Goal: Find specific page/section: Find specific page/section

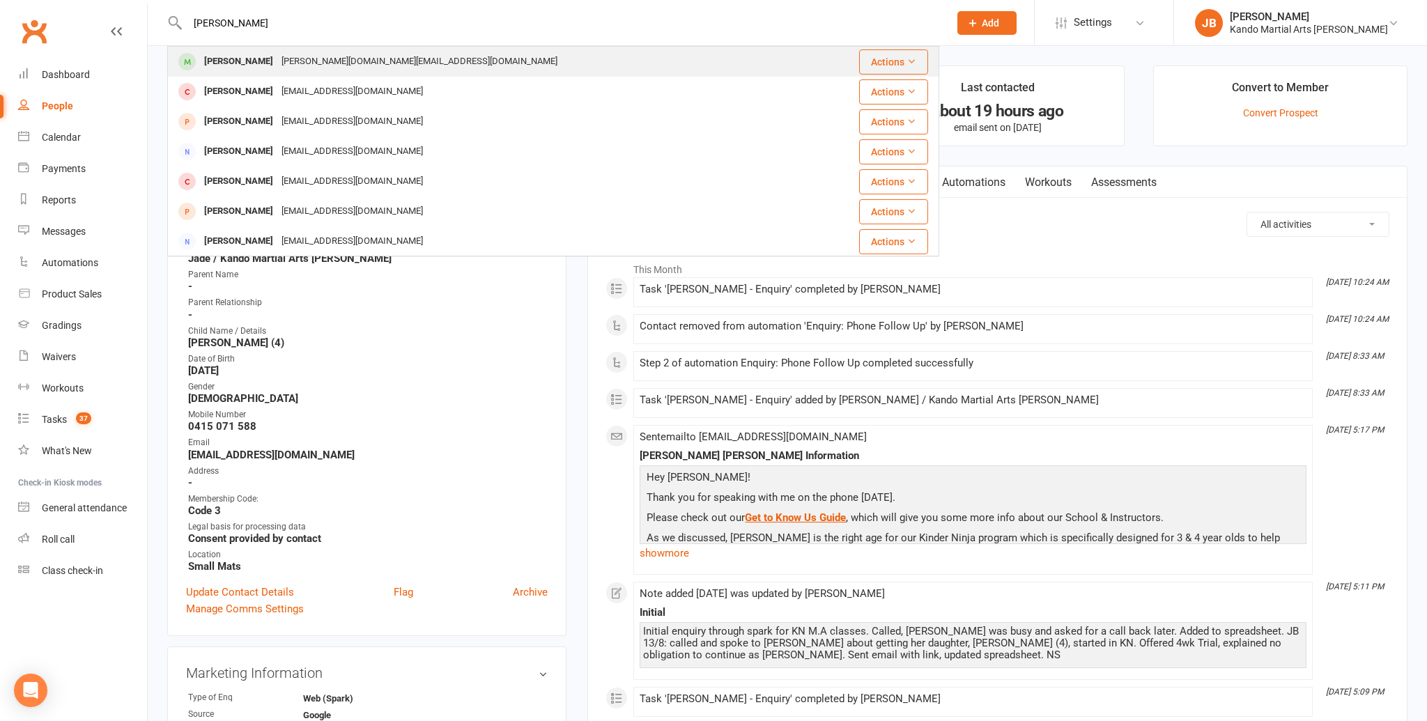
type input "[PERSON_NAME]"
click at [237, 70] on div "[PERSON_NAME]" at bounding box center [238, 62] width 77 height 20
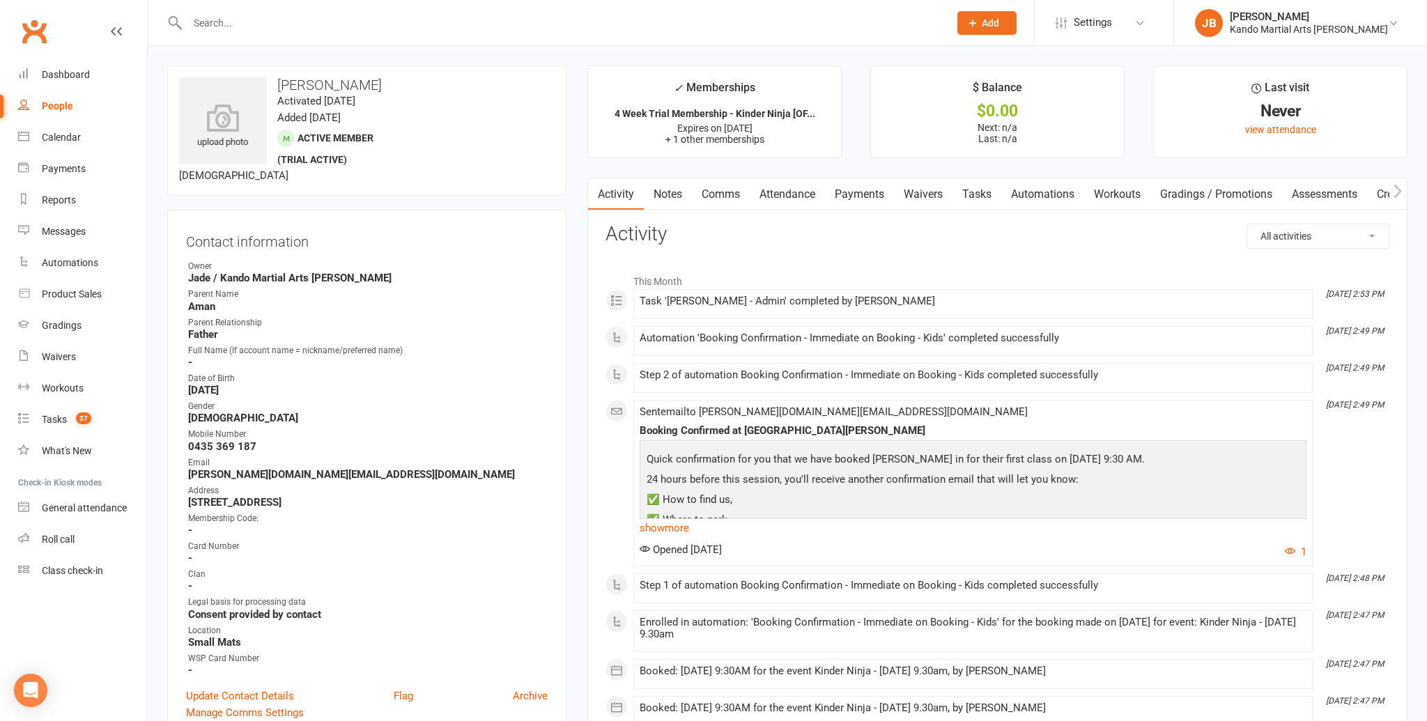
drag, startPoint x: 802, startPoint y: 190, endPoint x: 808, endPoint y: 210, distance: 21.2
click at [802, 190] on link "Attendance" at bounding box center [787, 194] width 75 height 32
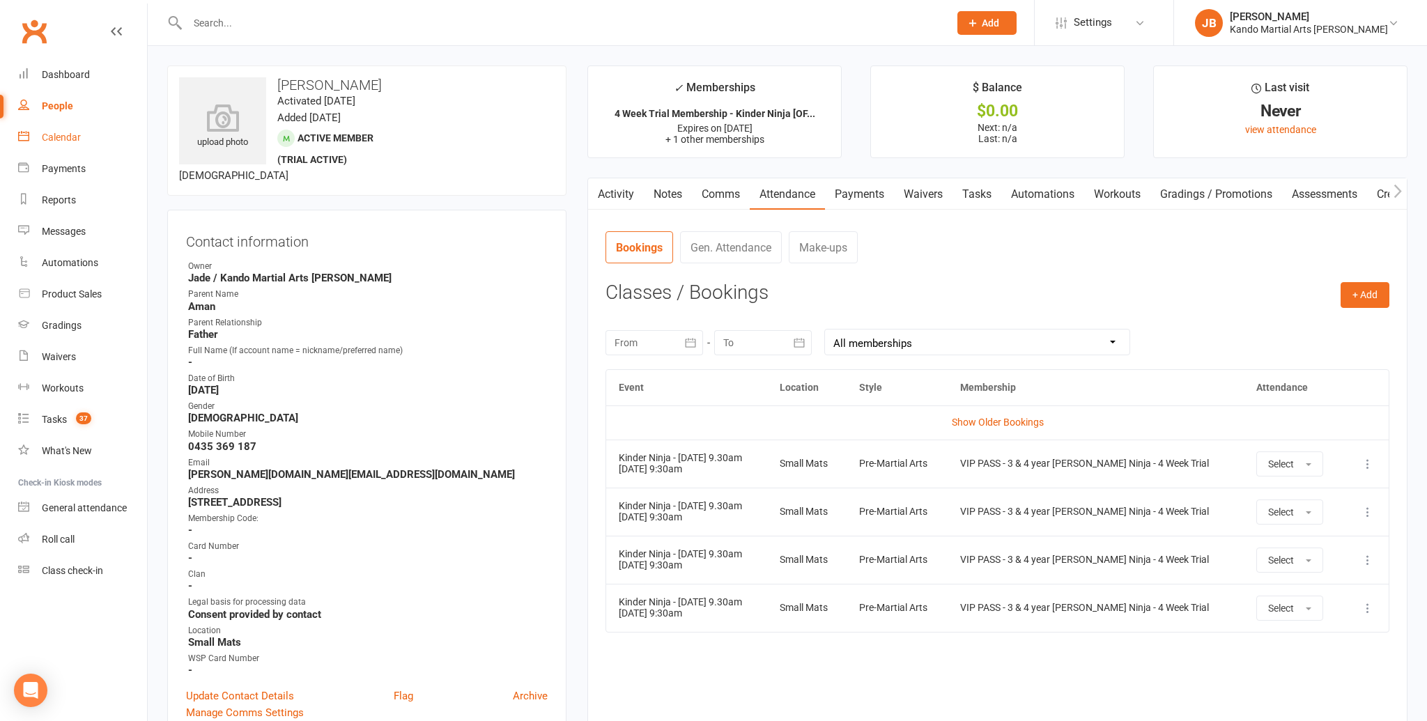
click at [68, 130] on link "Calendar" at bounding box center [82, 137] width 129 height 31
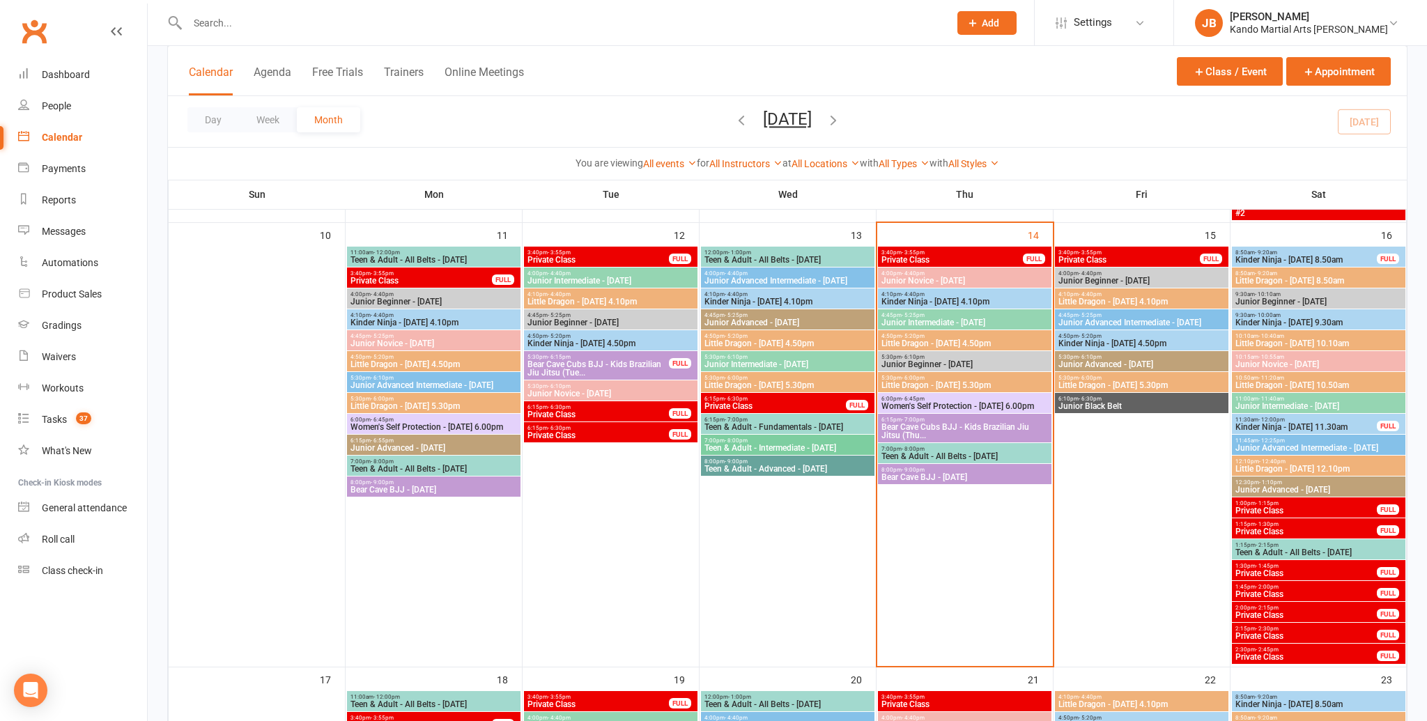
scroll to position [885, 0]
